Goal: Task Accomplishment & Management: Manage account settings

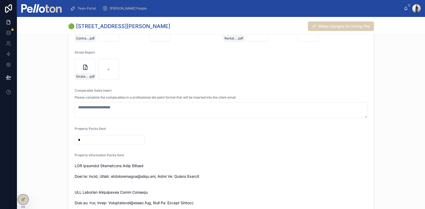
scroll to position [663, 0]
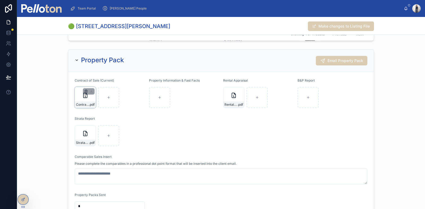
click at [84, 90] on icon "button" at bounding box center [86, 91] width 4 height 4
click at [94, 81] on icon "button" at bounding box center [94, 81] width 4 height 4
click at [85, 97] on icon at bounding box center [85, 97] width 0 height 2
type input "**********"
click at [339, 59] on span "Email Property Pack" at bounding box center [345, 60] width 36 height 5
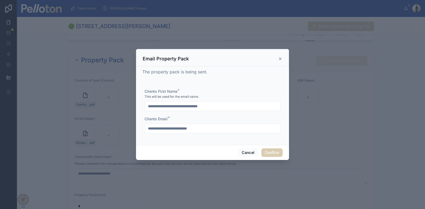
click at [226, 107] on input "**********" at bounding box center [212, 106] width 135 height 7
type input "**********"
click at [272, 154] on button "Confirm" at bounding box center [271, 153] width 21 height 8
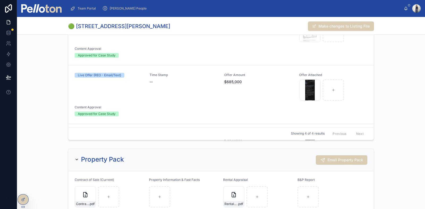
scroll to position [497, 0]
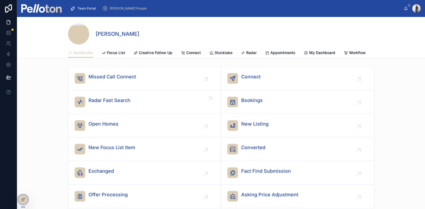
scroll to position [33, 0]
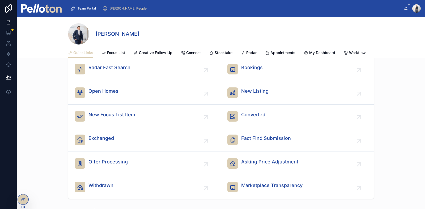
click at [124, 9] on span "[PERSON_NAME] People" at bounding box center [128, 8] width 37 height 4
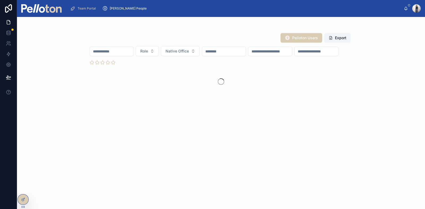
click at [118, 52] on input "text" at bounding box center [112, 51] width 44 height 7
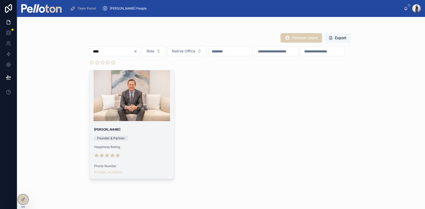
type input "****"
click at [126, 119] on div at bounding box center [132, 95] width 84 height 51
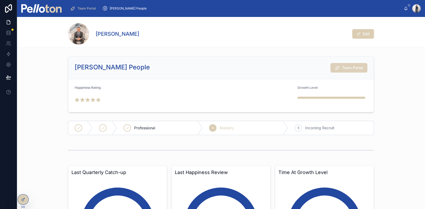
click at [349, 67] on span "Team Portal" at bounding box center [352, 67] width 21 height 5
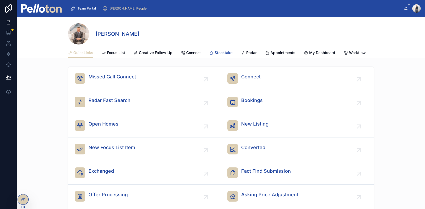
click at [221, 53] on span "Stocktake" at bounding box center [223, 52] width 18 height 5
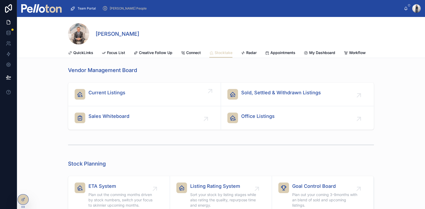
click at [144, 95] on div "Current Listings" at bounding box center [145, 94] width 140 height 11
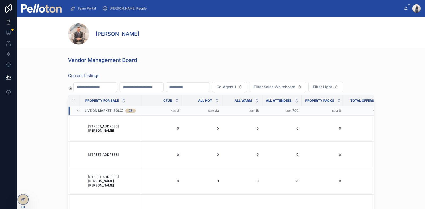
scroll to position [99, 0]
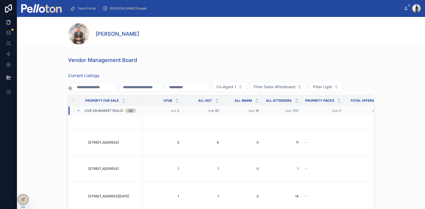
click at [108, 88] on input "text" at bounding box center [95, 87] width 44 height 7
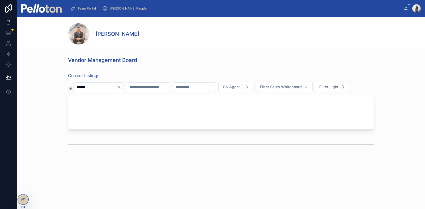
type input "******"
click at [120, 87] on icon "Clear" at bounding box center [119, 87] width 2 height 2
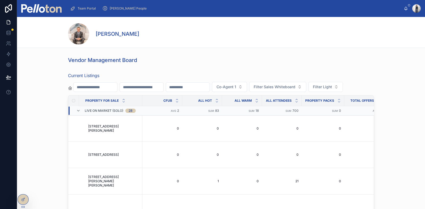
type input "******"
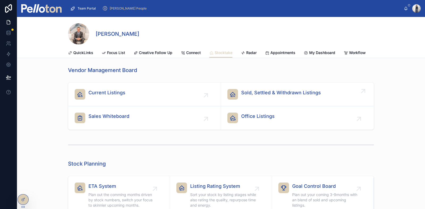
click at [287, 97] on span "Sold, Settled & Withdrawn Listings" at bounding box center [281, 92] width 80 height 7
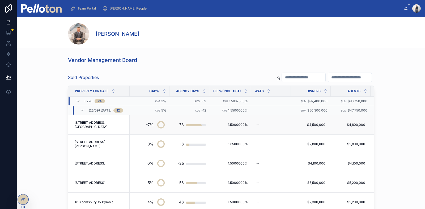
click at [97, 124] on span "[STREET_ADDRESS][GEOGRAPHIC_DATA]" at bounding box center [101, 125] width 52 height 8
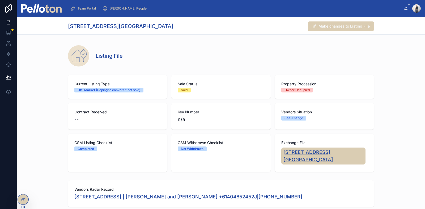
click at [312, 151] on span "[STREET_ADDRESS][GEOGRAPHIC_DATA]" at bounding box center [323, 156] width 80 height 15
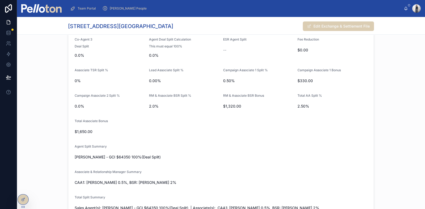
scroll to position [1691, 0]
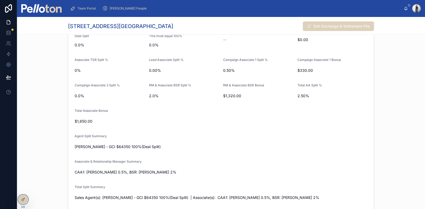
click at [331, 26] on button "Edit Exchange & Settlement File" at bounding box center [337, 26] width 71 height 10
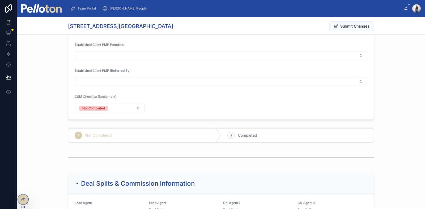
scroll to position [1555, 0]
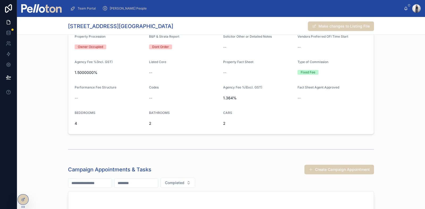
scroll to position [2053, 0]
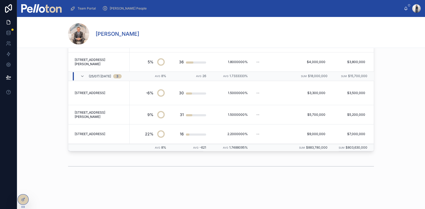
scroll to position [270, 0]
